Goal: Task Accomplishment & Management: Manage account settings

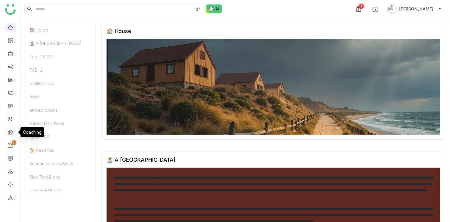
click at [9, 129] on link at bounding box center [10, 131] width 5 height 5
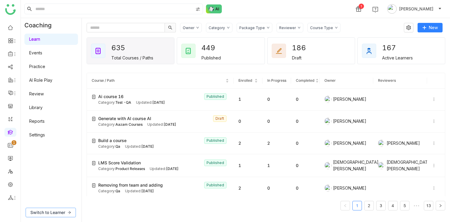
click at [65, 210] on span "Switch to Learner" at bounding box center [47, 212] width 35 height 7
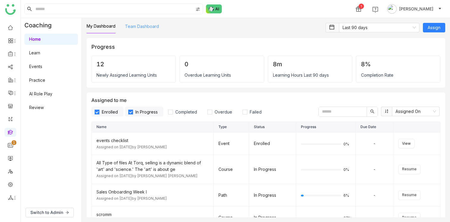
click at [144, 28] on link "Team Dashboard" at bounding box center [142, 26] width 34 height 5
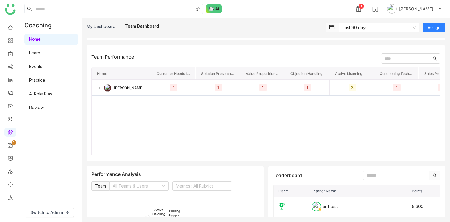
scroll to position [782, 0]
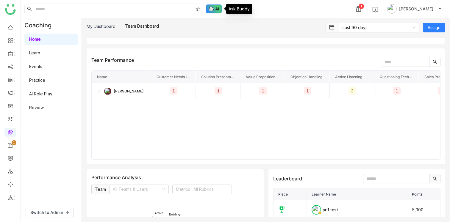
click at [214, 8] on img at bounding box center [214, 8] width 16 height 9
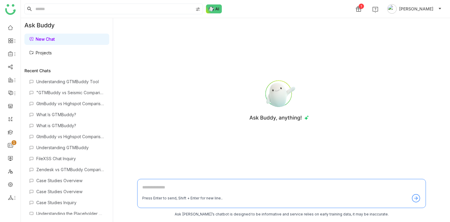
click at [46, 53] on link "Projects" at bounding box center [40, 52] width 23 height 5
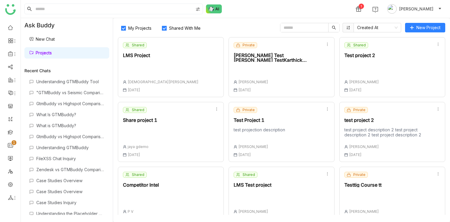
click at [138, 57] on div "LMS Project" at bounding box center [161, 55] width 76 height 5
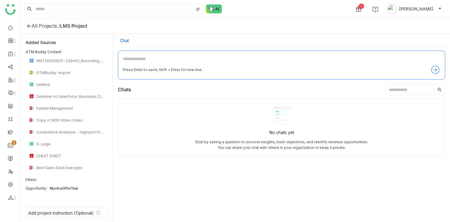
click at [33, 27] on div "All Projects /" at bounding box center [46, 26] width 29 height 6
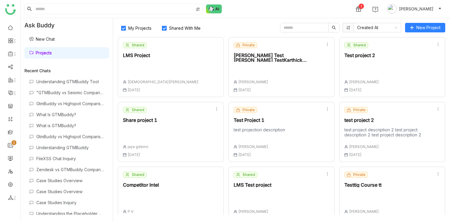
click at [275, 59] on div "[PERSON_NAME] Test [PERSON_NAME] TestKarthick TestKarthick TestKarthick Test" at bounding box center [276, 57] width 87 height 9
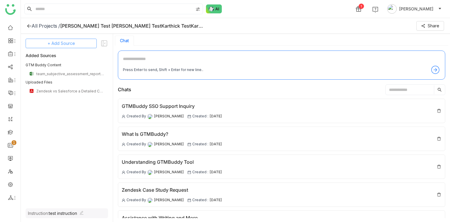
click at [63, 45] on span "+ Add Source" at bounding box center [61, 43] width 27 height 7
click at [59, 84] on span "Dynamic Filter" at bounding box center [61, 85] width 25 height 5
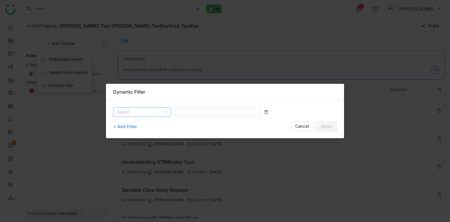
click at [153, 114] on input at bounding box center [140, 112] width 47 height 9
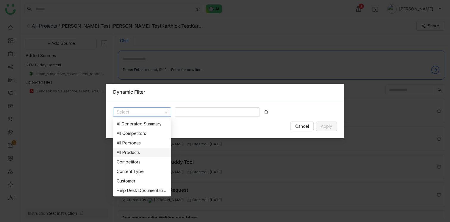
scroll to position [38, 0]
click at [141, 160] on div "Opportunity" at bounding box center [142, 162] width 51 height 7
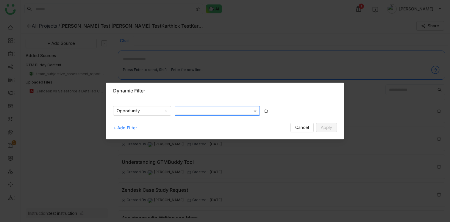
click at [190, 111] on div at bounding box center [214, 111] width 75 height 6
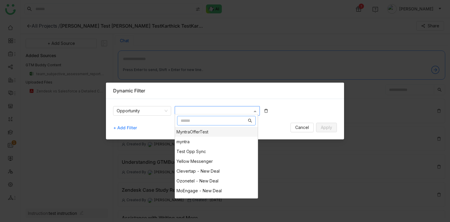
click at [200, 132] on span "MyntraOfferTest" at bounding box center [192, 131] width 32 height 5
click at [278, 110] on div "Opportunity MyntraOfferTest × MyntraOfferTest myntra Test Opp Sync Yellow Messe…" at bounding box center [225, 114] width 224 height 17
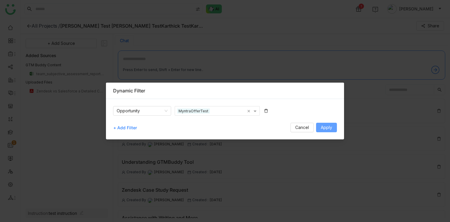
click at [324, 126] on span "Apply" at bounding box center [326, 127] width 11 height 7
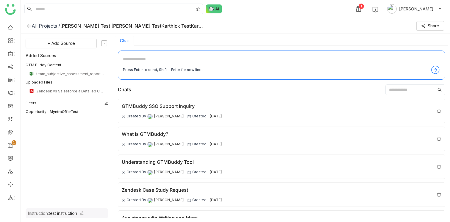
click at [106, 102] on icon at bounding box center [106, 103] width 4 height 4
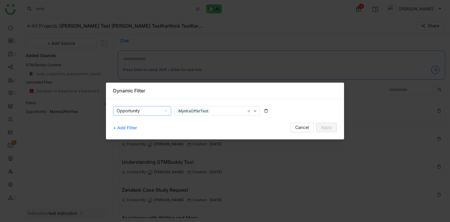
click at [138, 114] on nz-select-item "Opportunity" at bounding box center [142, 110] width 51 height 9
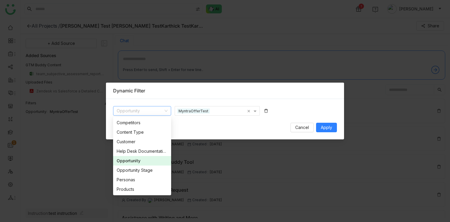
click at [226, 125] on div "+ Add Filter Cancel Apply" at bounding box center [225, 128] width 224 height 10
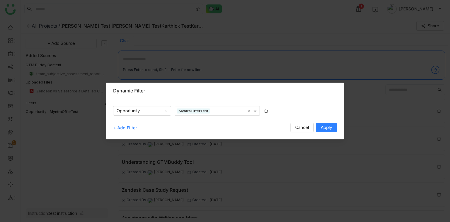
click at [147, 103] on div "Opportunity MyntraOfferTest × + Add Filter Cancel Apply" at bounding box center [225, 119] width 238 height 40
click at [147, 110] on nz-select-item "Opportunity" at bounding box center [142, 110] width 51 height 9
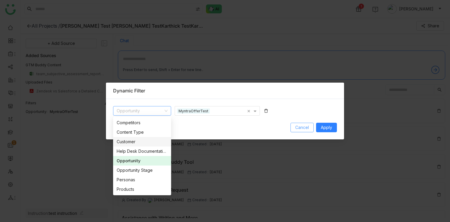
click at [302, 128] on span "Cancel" at bounding box center [302, 127] width 14 height 7
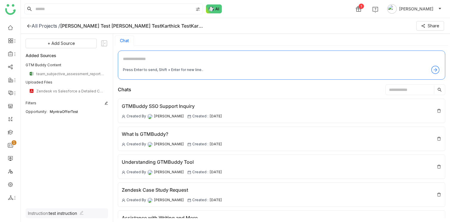
click at [106, 102] on icon at bounding box center [106, 103] width 4 height 4
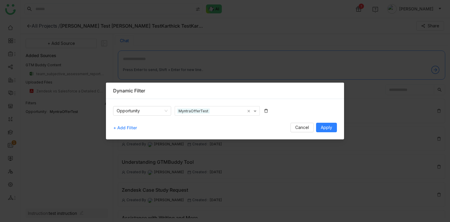
click at [266, 109] on icon at bounding box center [266, 111] width 4 height 4
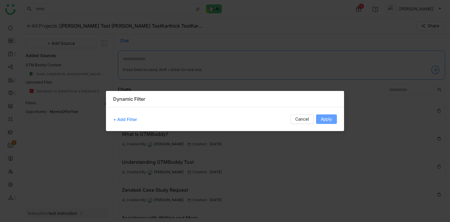
click at [330, 118] on span "Apply" at bounding box center [326, 119] width 11 height 7
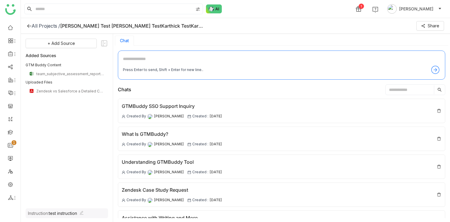
click at [30, 26] on icon at bounding box center [29, 25] width 5 height 5
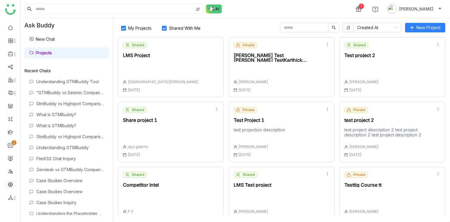
click at [10, 182] on link at bounding box center [10, 184] width 5 height 5
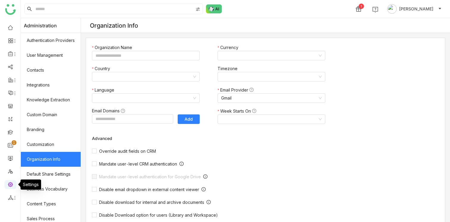
type input "*******"
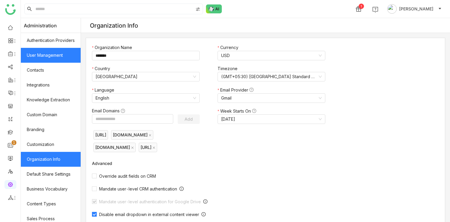
click at [46, 56] on link "User Management" at bounding box center [51, 55] width 60 height 15
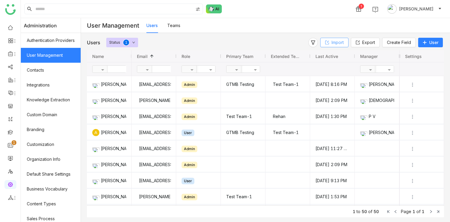
click at [328, 46] on button "Import" at bounding box center [334, 43] width 28 height 10
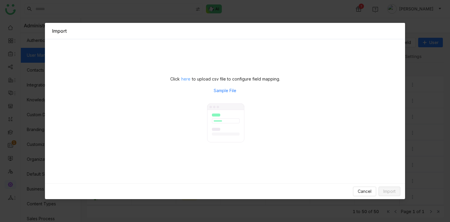
click at [184, 78] on span "here" at bounding box center [185, 79] width 9 height 7
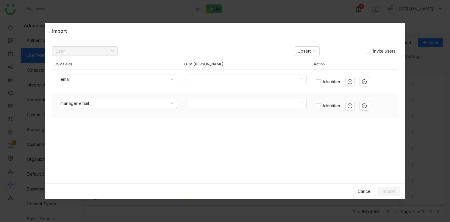
click at [114, 102] on nz-select-item "manager email" at bounding box center [116, 103] width 113 height 9
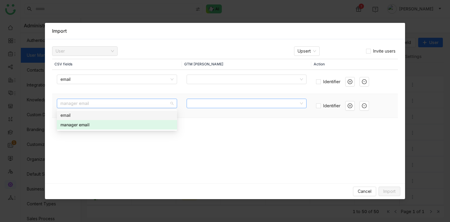
click at [240, 99] on input at bounding box center [244, 103] width 109 height 9
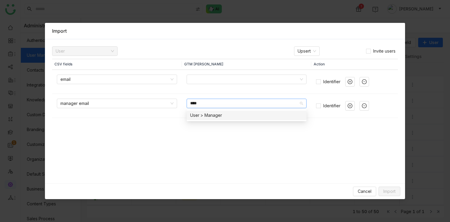
type input "****"
click at [208, 114] on div "User > Manager" at bounding box center [246, 115] width 113 height 7
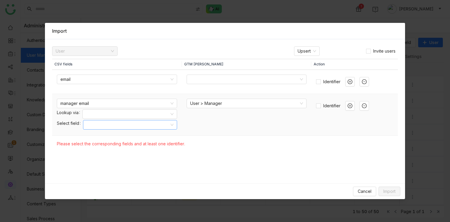
scroll to position [13, 0]
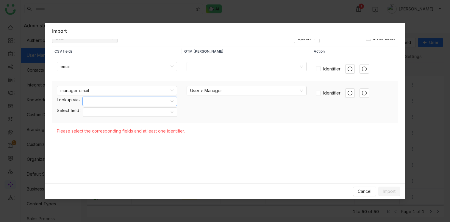
click at [124, 102] on input at bounding box center [127, 101] width 83 height 9
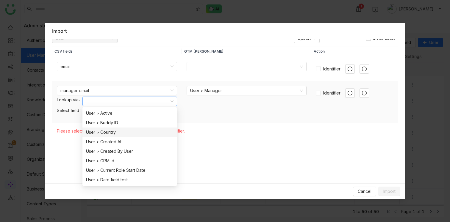
click at [229, 116] on td "User > Manager" at bounding box center [247, 102] width 130 height 42
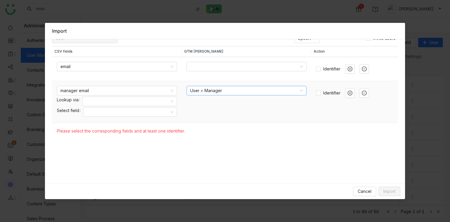
click at [222, 91] on nz-select-item "User > Manager" at bounding box center [246, 90] width 113 height 9
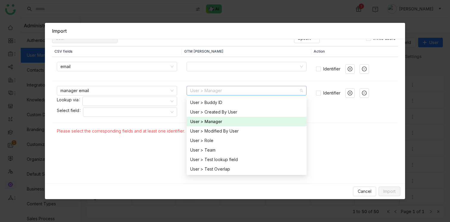
click at [349, 137] on td "Please select the corresponding fields and at least one identifier." at bounding box center [225, 131] width 346 height 16
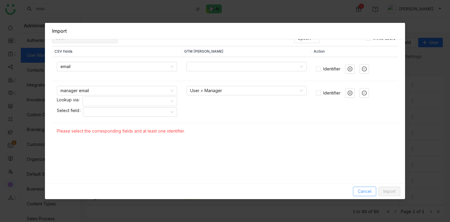
click at [364, 192] on span "Cancel" at bounding box center [364, 191] width 14 height 7
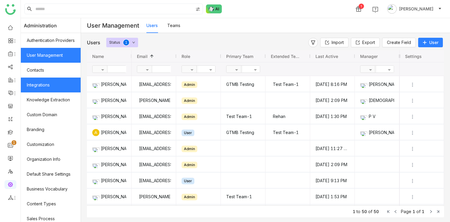
click at [28, 82] on link "Integrations" at bounding box center [51, 85] width 60 height 15
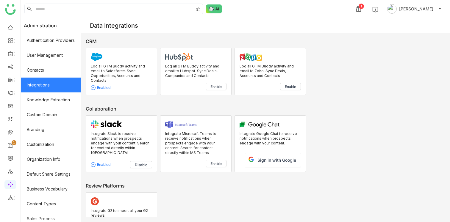
click at [137, 145] on p "Integrate Slack to receive notifications when prospects engage with your conten…" at bounding box center [121, 145] width 61 height 29
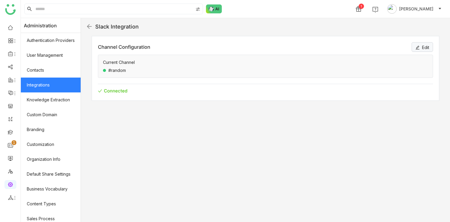
click at [89, 29] on img at bounding box center [89, 26] width 7 height 7
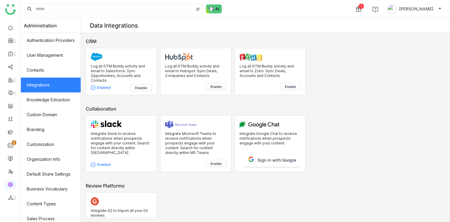
click at [111, 64] on p "Log all GTM Buddy activity and email to Salesforce. Sync Opportunities, Account…" at bounding box center [121, 73] width 61 height 19
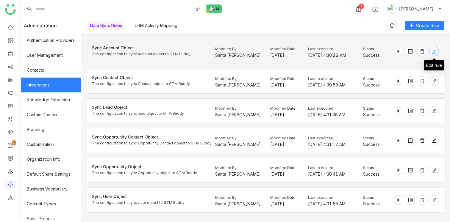
click at [435, 50] on icon at bounding box center [434, 51] width 4 height 4
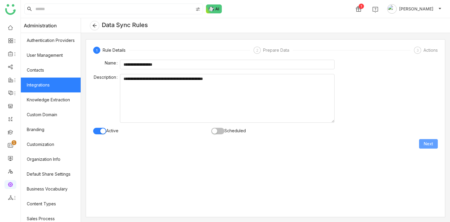
click at [424, 143] on span "Next" at bounding box center [427, 144] width 9 height 7
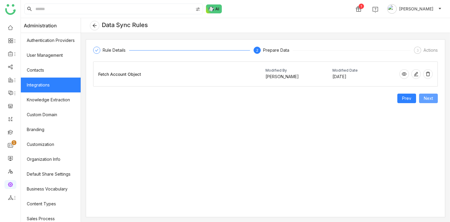
click at [430, 98] on span "Next" at bounding box center [427, 98] width 9 height 7
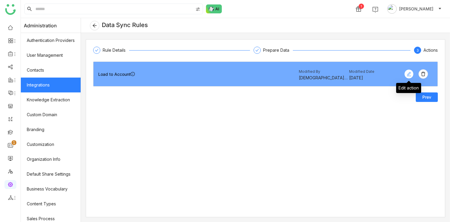
click at [406, 73] on icon at bounding box center [408, 74] width 9 height 5
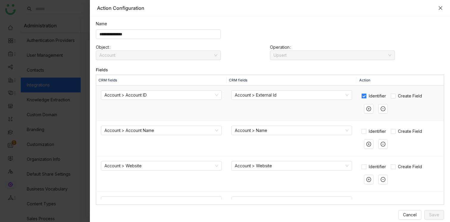
scroll to position [73, 0]
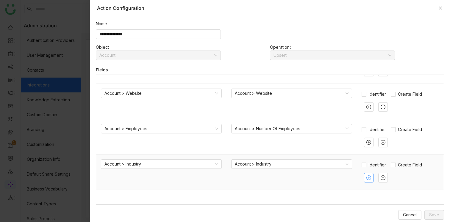
click at [367, 181] on button at bounding box center [369, 178] width 10 height 10
click at [378, 192] on link "Value Field" at bounding box center [378, 189] width 22 height 5
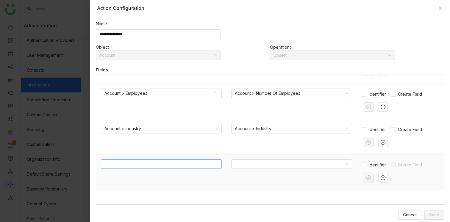
click at [155, 161] on input at bounding box center [161, 164] width 121 height 10
click at [383, 178] on icon at bounding box center [382, 177] width 5 height 5
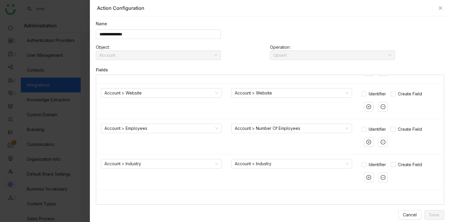
scroll to position [73, 0]
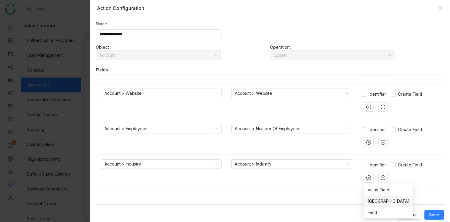
click at [376, 204] on span "[GEOGRAPHIC_DATA]" at bounding box center [388, 201] width 42 height 7
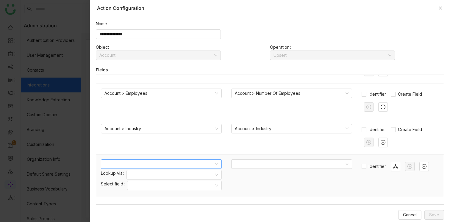
click at [164, 162] on input at bounding box center [158, 164] width 109 height 9
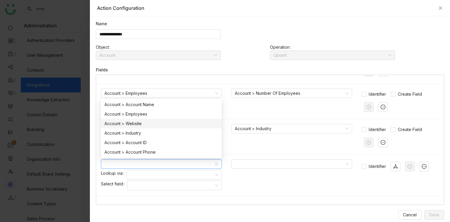
click at [137, 69] on div "Fields" at bounding box center [270, 69] width 348 height 5
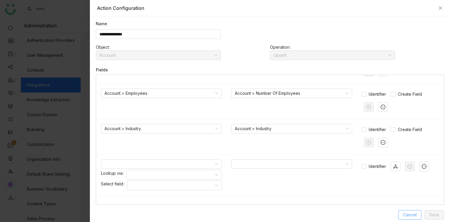
click at [413, 214] on span "Cancel" at bounding box center [410, 215] width 14 height 7
